Goal: Information Seeking & Learning: Learn about a topic

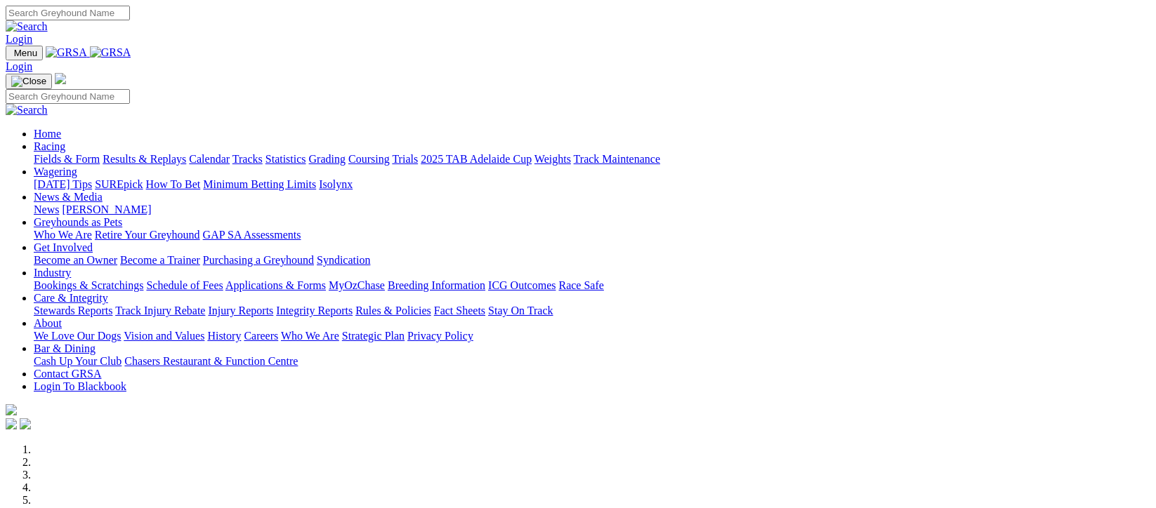
scroll to position [749, 0]
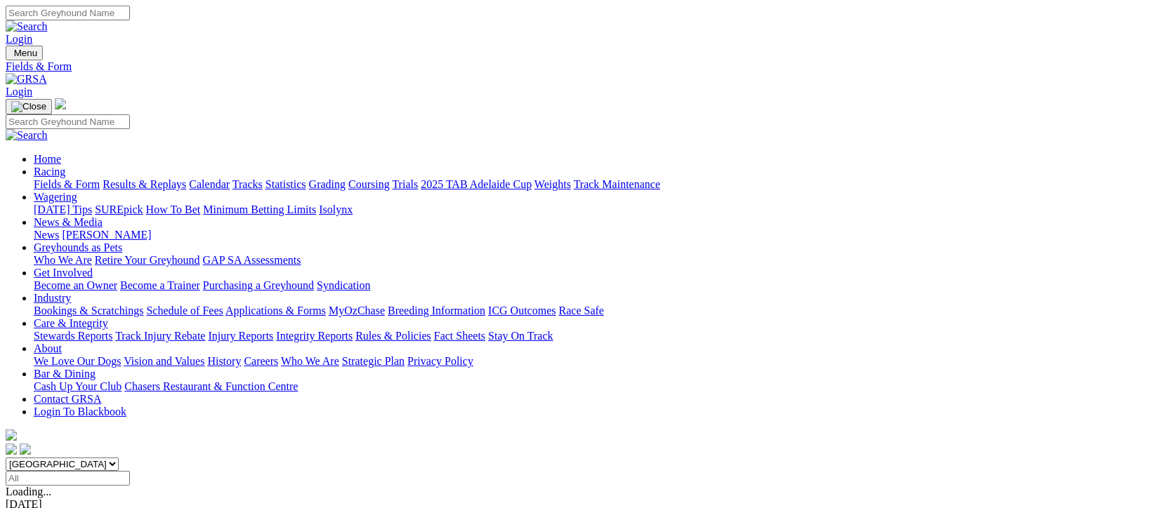
click at [130, 471] on input "Select date" at bounding box center [68, 478] width 124 height 15
type input "Today, 11 Sep 2025"
click at [186, 178] on link "Results & Replays" at bounding box center [145, 184] width 84 height 12
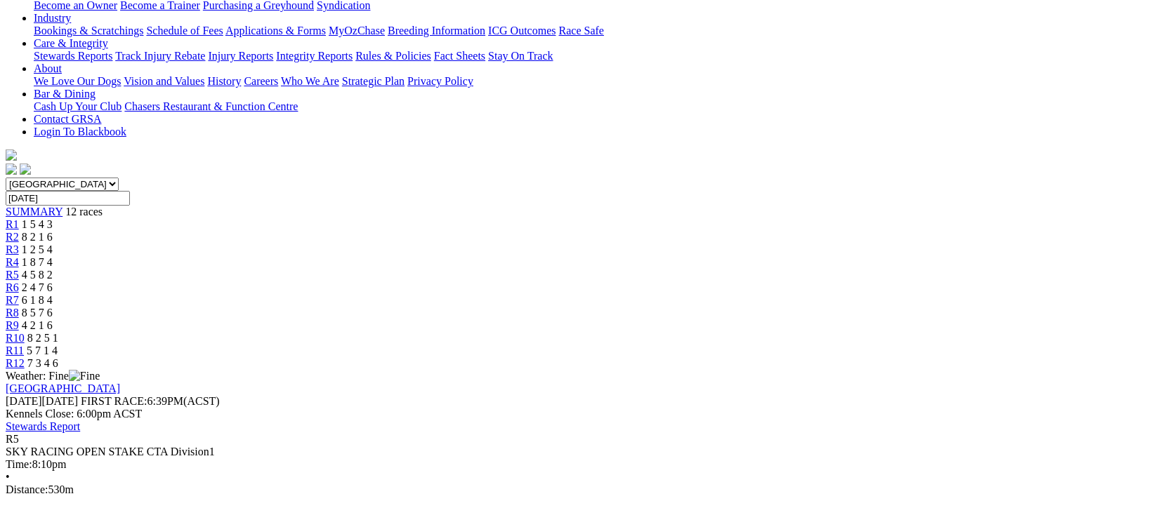
scroll to position [93, 0]
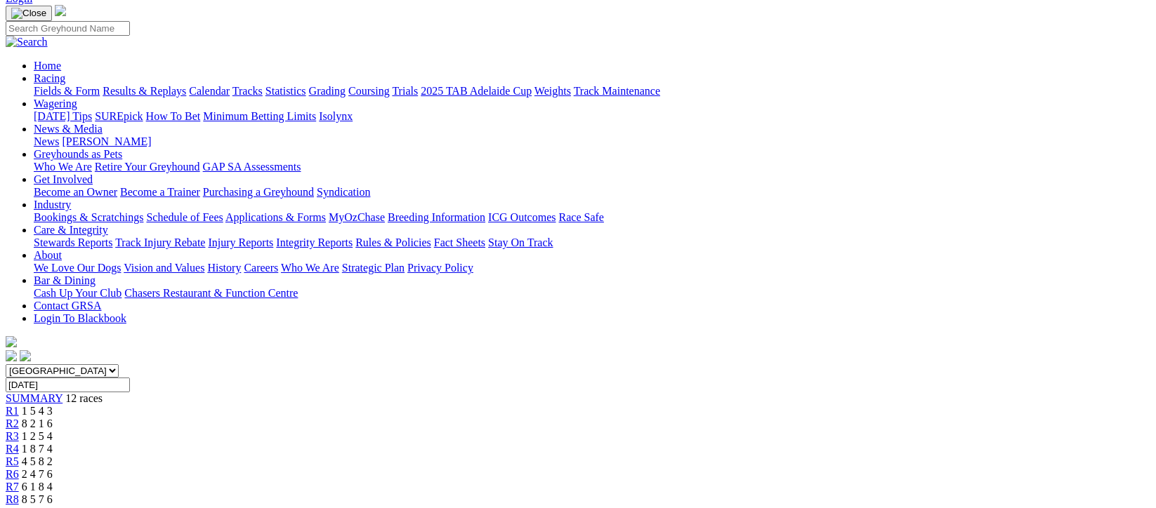
click at [775, 506] on div "R9 4 2 1 6" at bounding box center [578, 512] width 1145 height 13
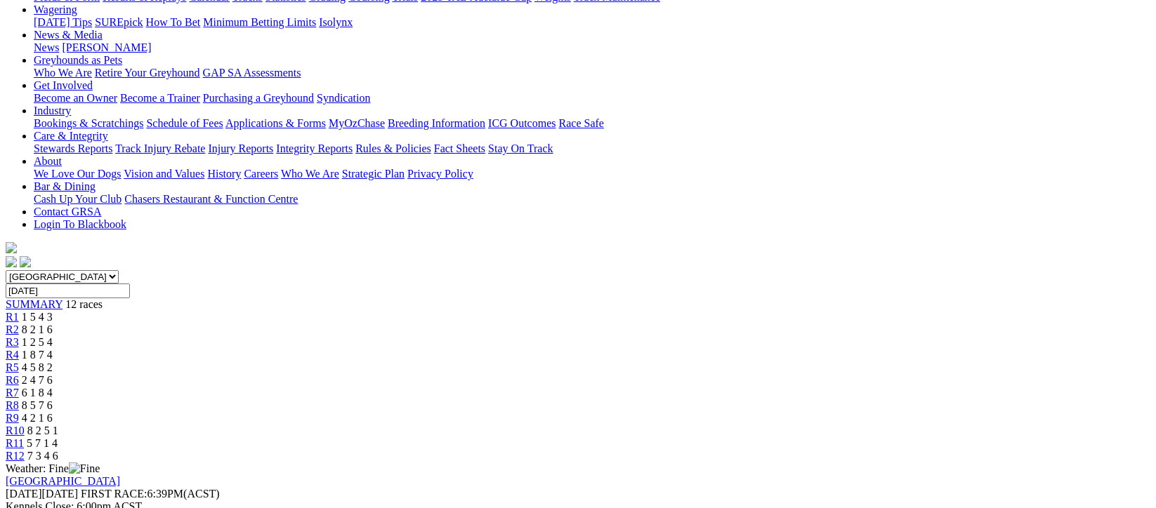
scroll to position [280, 0]
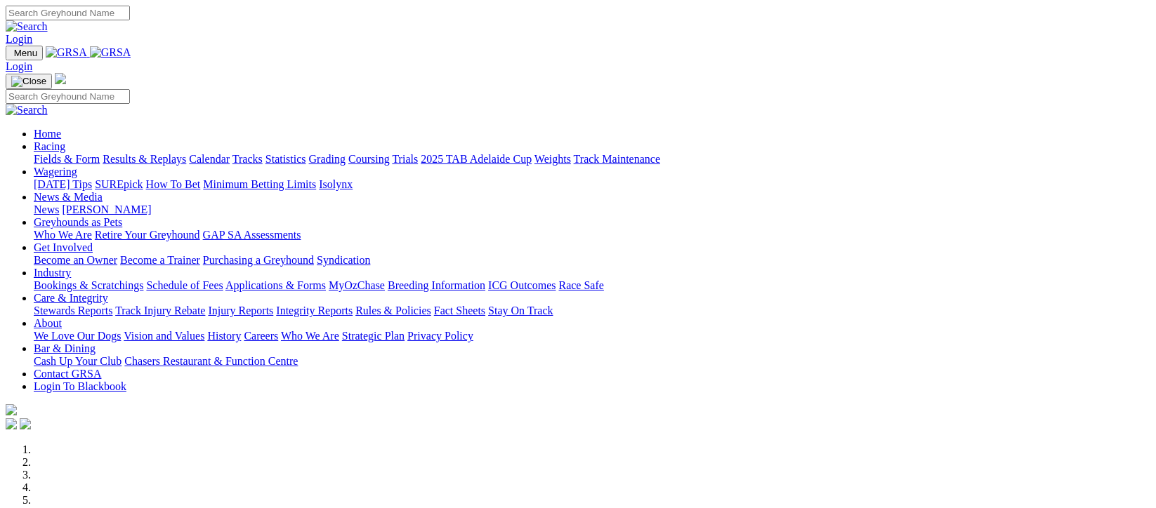
scroll to position [280, 0]
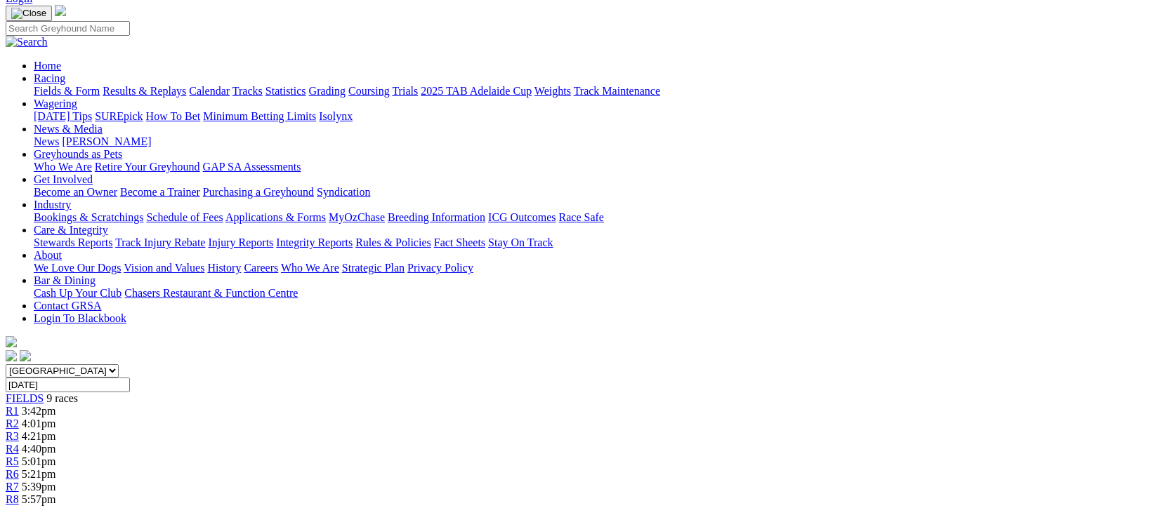
scroll to position [187, 0]
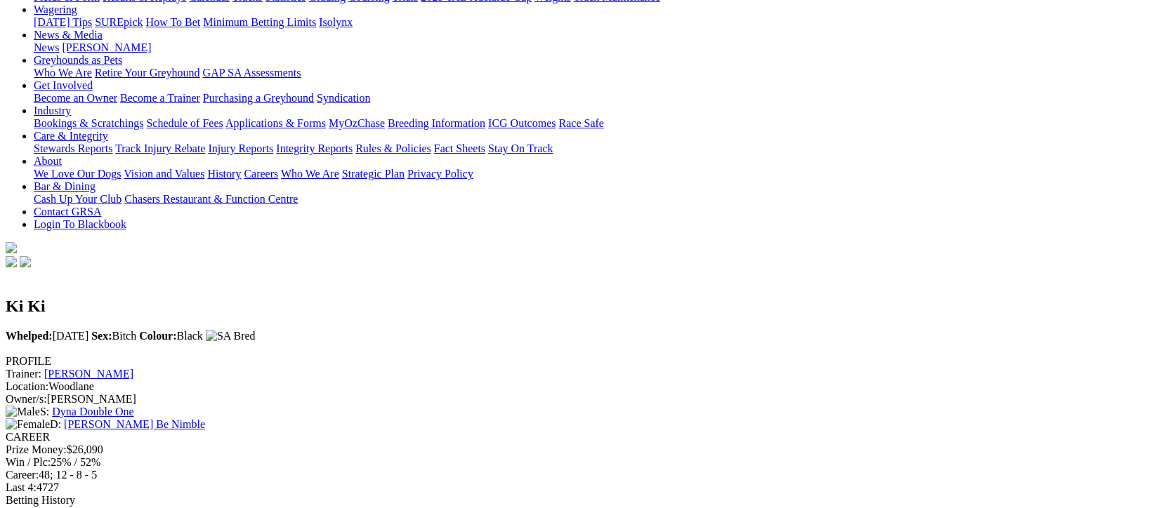
scroll to position [280, 0]
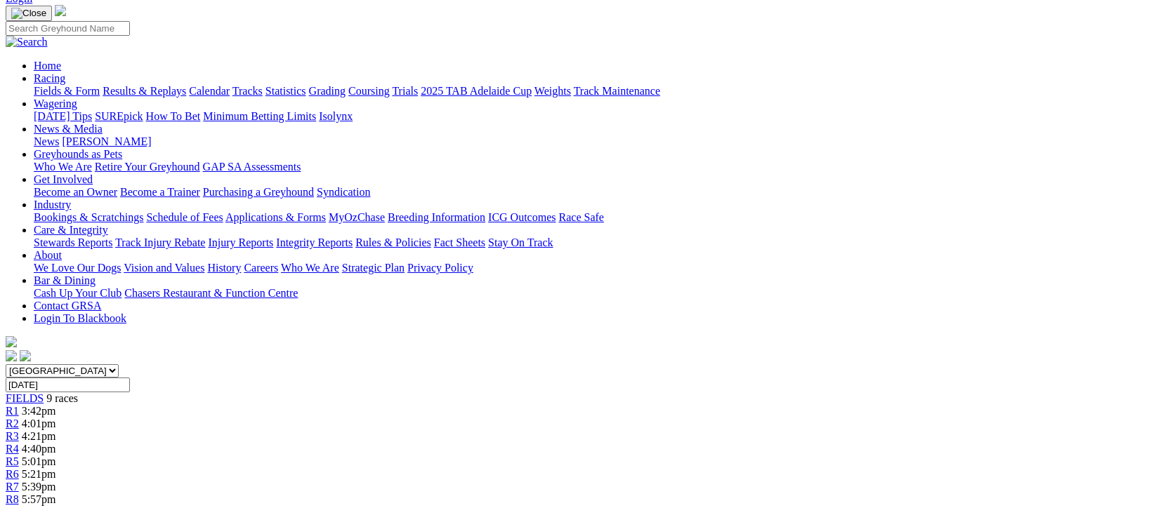
scroll to position [187, 0]
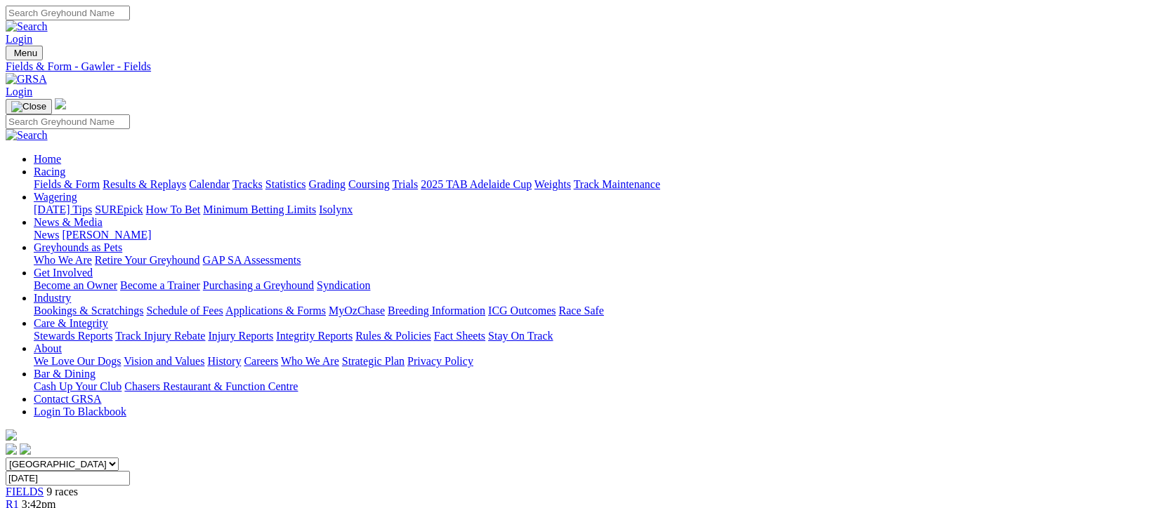
click at [68, 178] on link "Fields & Form" at bounding box center [67, 184] width 66 height 12
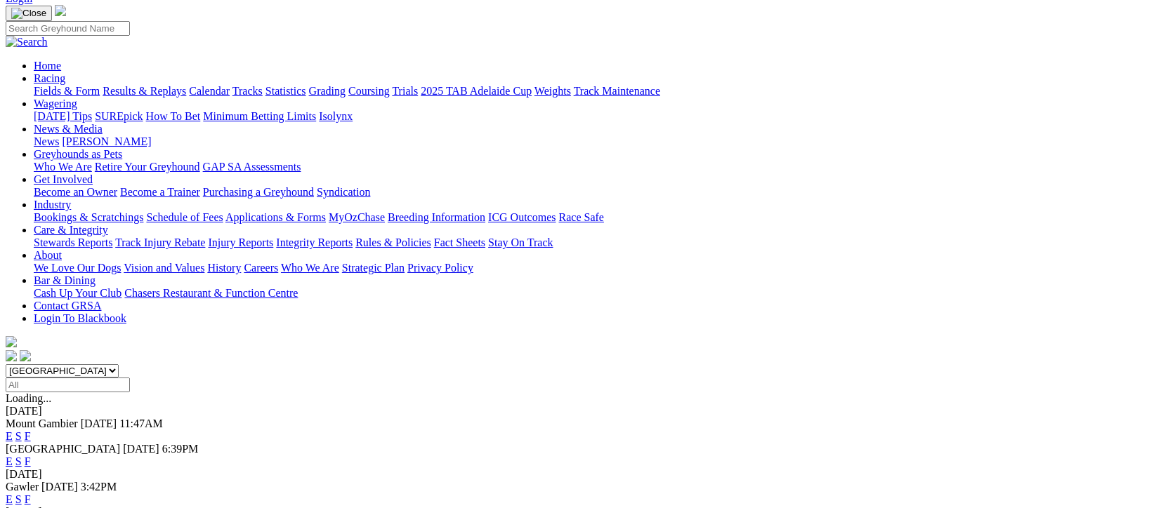
scroll to position [187, 0]
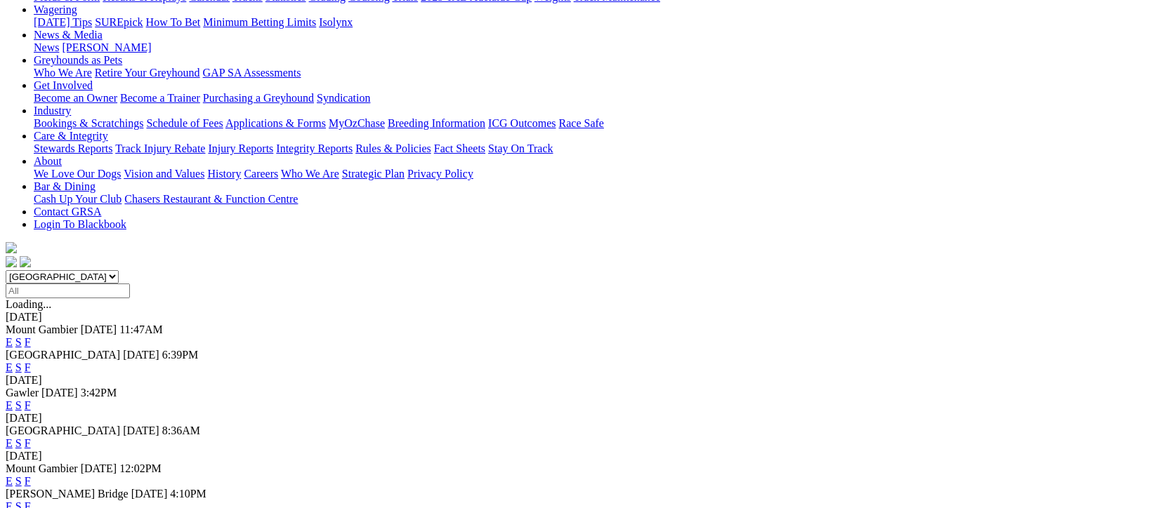
click at [31, 475] on link "F" at bounding box center [28, 481] width 6 height 12
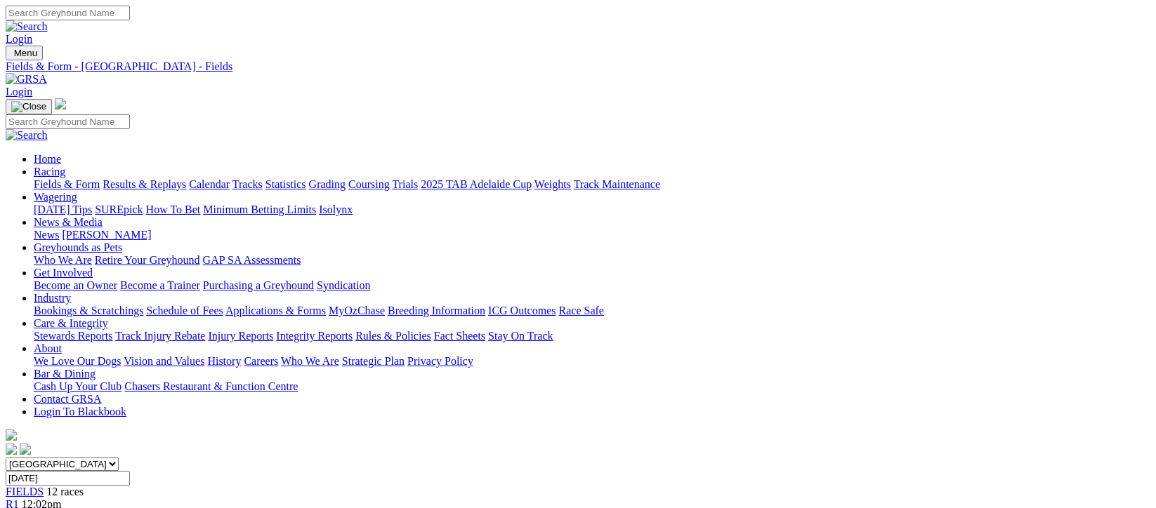
click at [56, 178] on link "Fields & Form" at bounding box center [67, 184] width 66 height 12
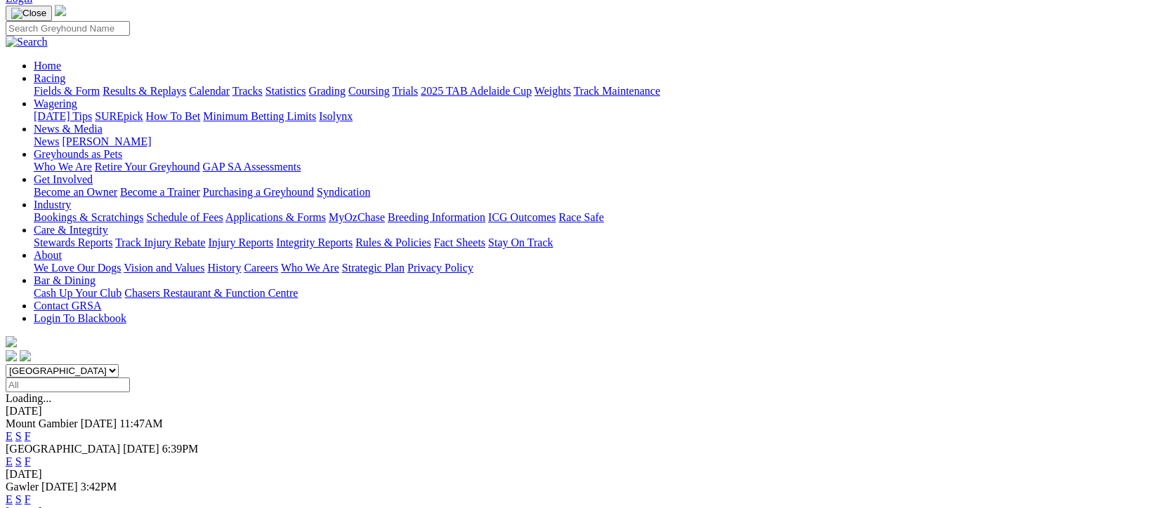
scroll to position [187, 0]
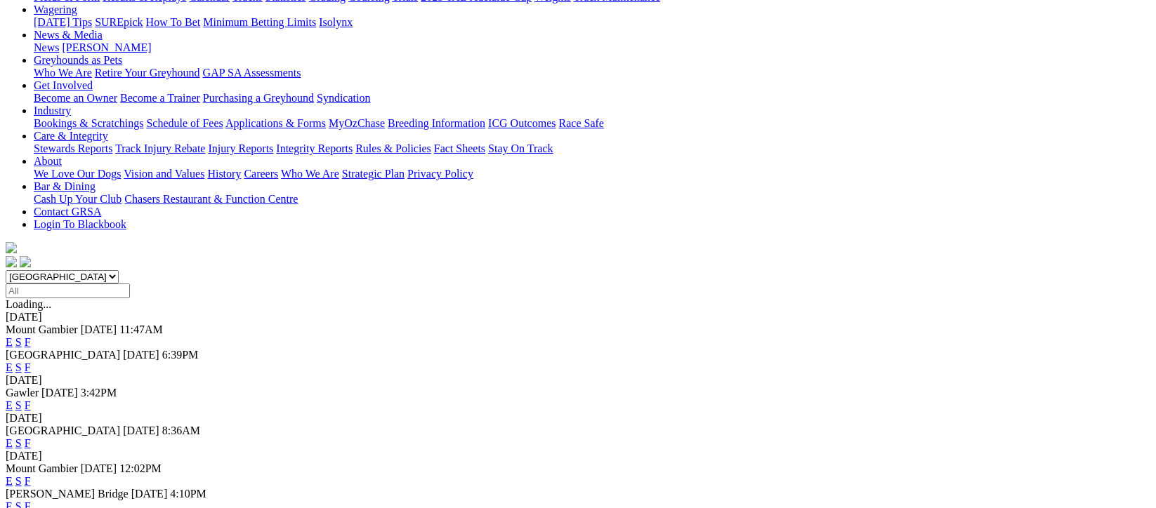
click at [31, 501] on link "F" at bounding box center [28, 507] width 6 height 12
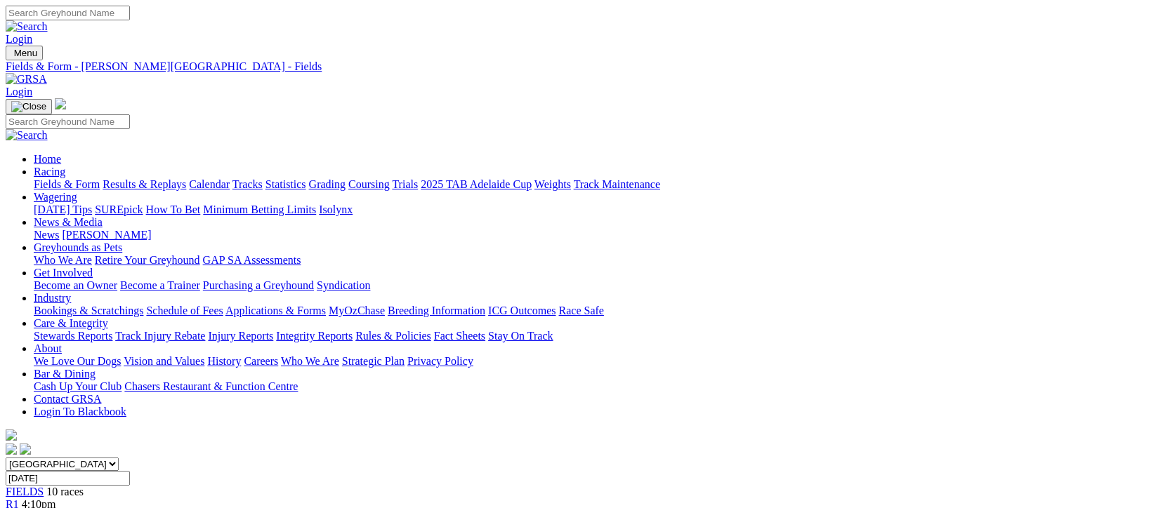
click at [57, 178] on link "Fields & Form" at bounding box center [67, 184] width 66 height 12
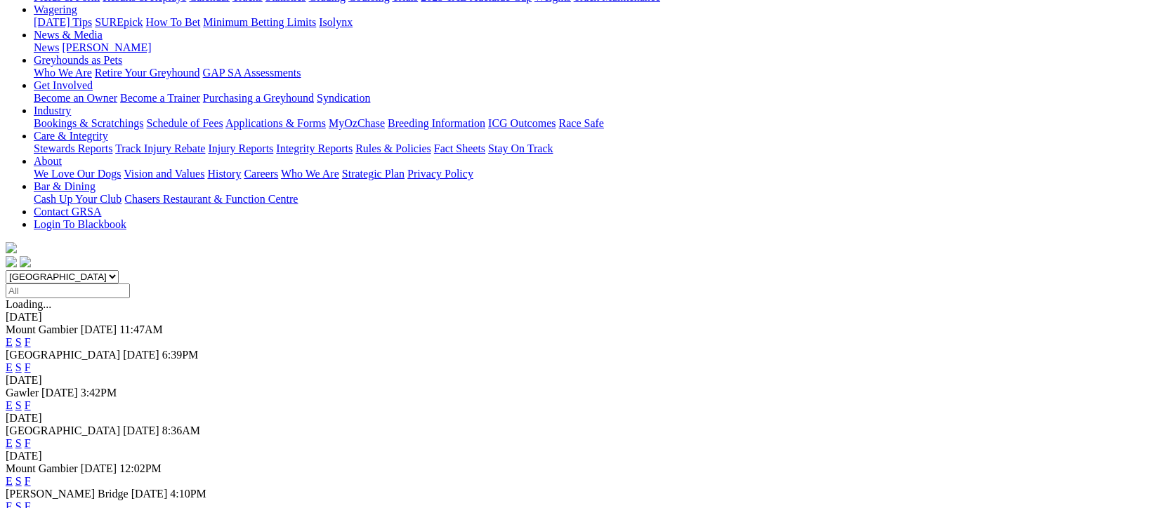
scroll to position [280, 0]
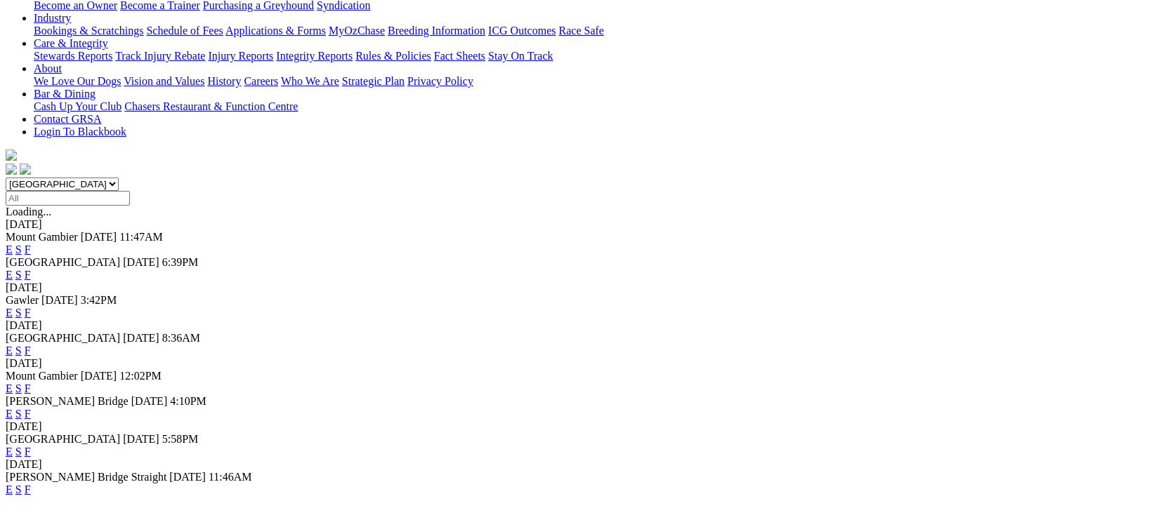
click at [31, 446] on link "F" at bounding box center [28, 452] width 6 height 12
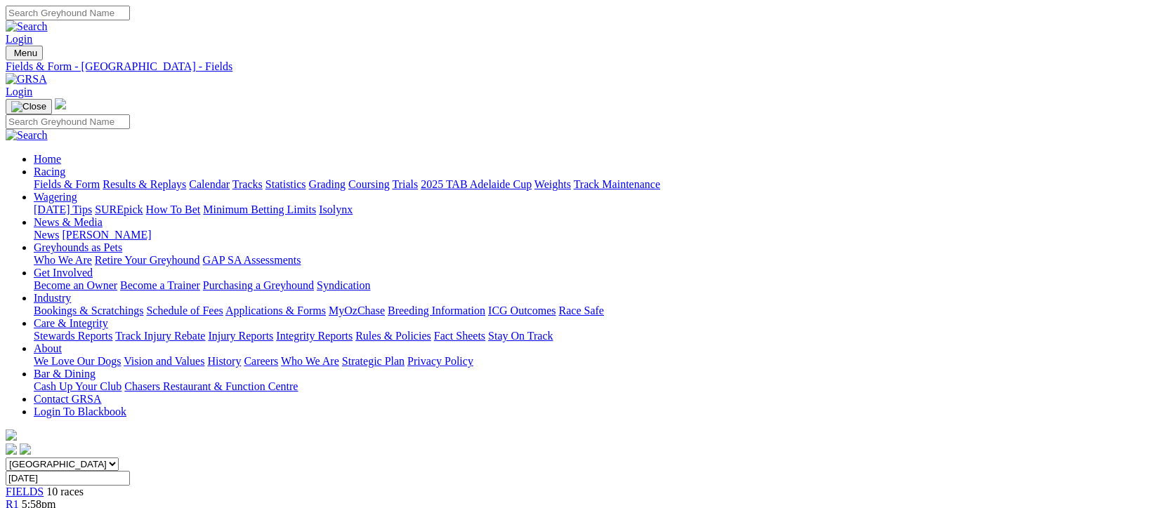
click at [50, 178] on link "Fields & Form" at bounding box center [67, 184] width 66 height 12
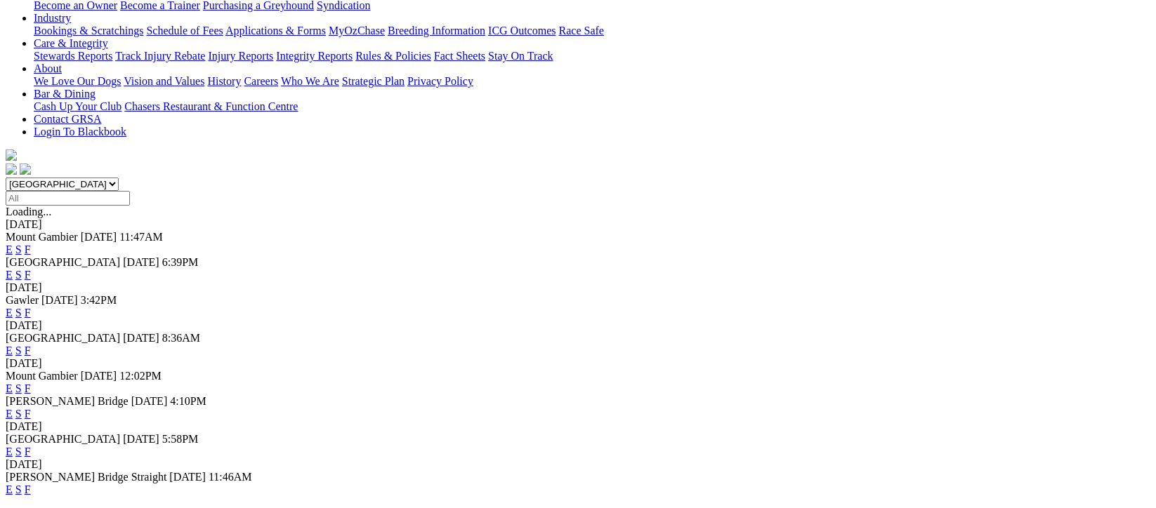
scroll to position [374, 0]
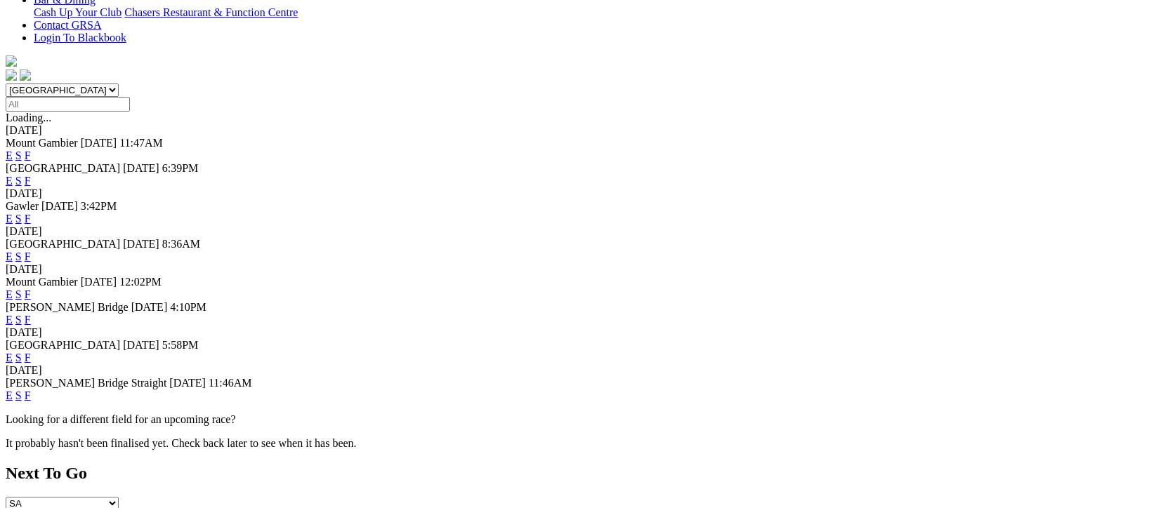
click at [31, 402] on link "F" at bounding box center [28, 396] width 6 height 12
